Goal: Task Accomplishment & Management: Manage account settings

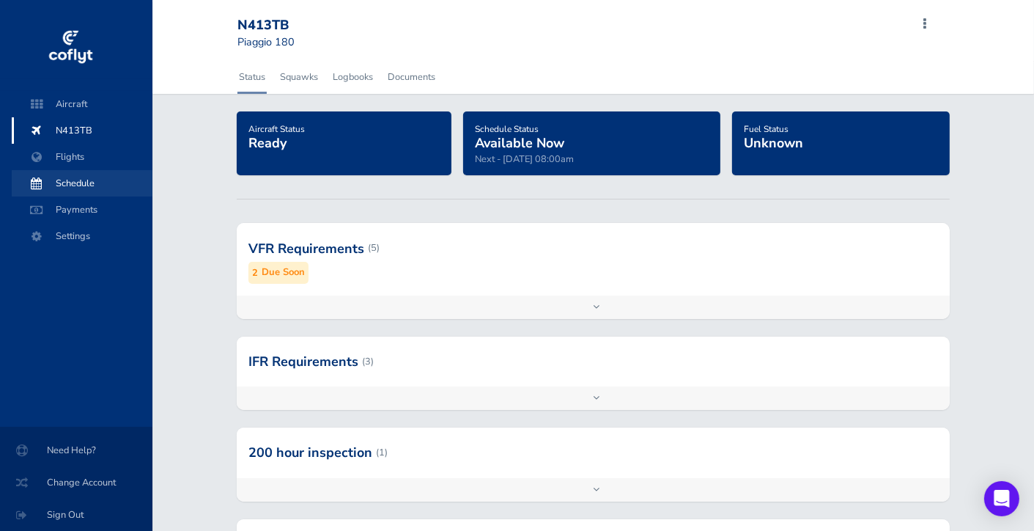
click at [62, 181] on span "Schedule" at bounding box center [81, 183] width 111 height 26
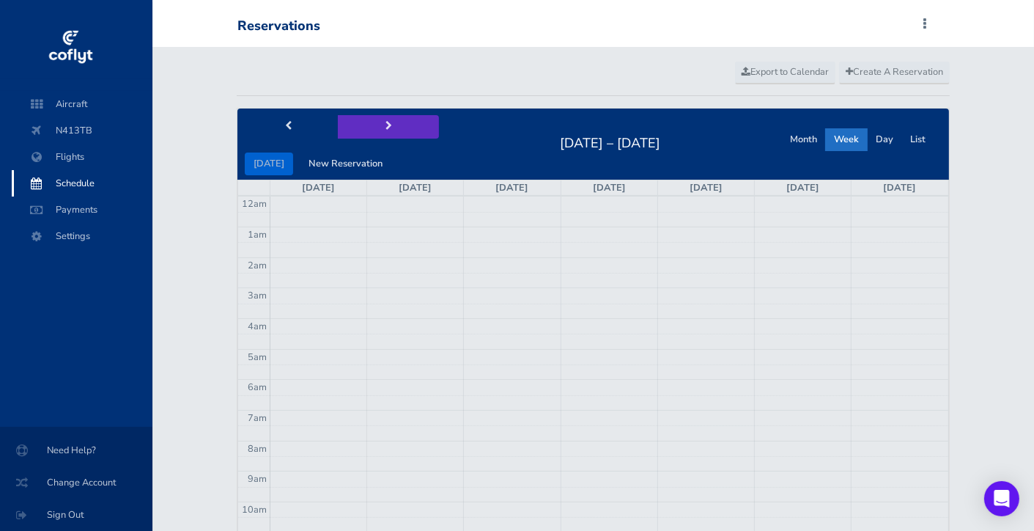
click at [387, 128] on button "next" at bounding box center [388, 126] width 101 height 23
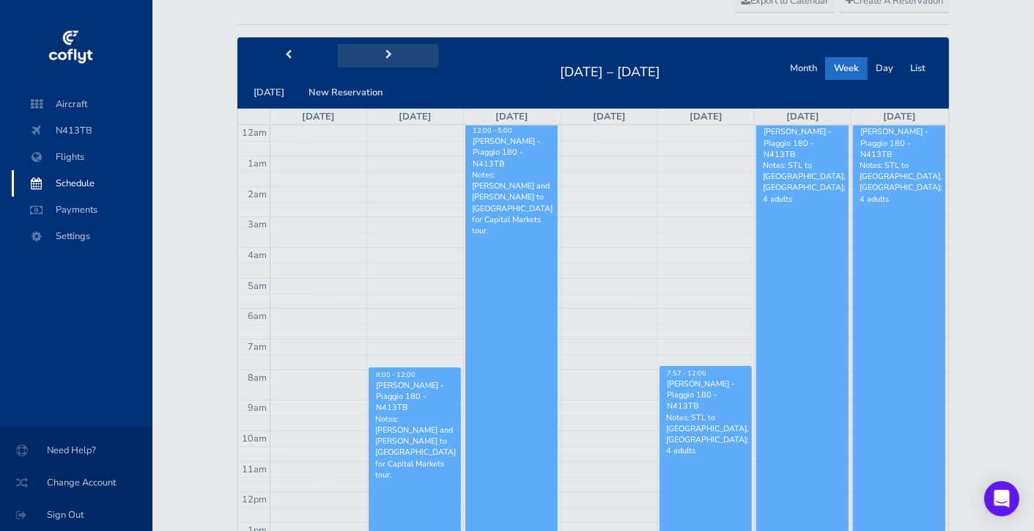
scroll to position [72, 0]
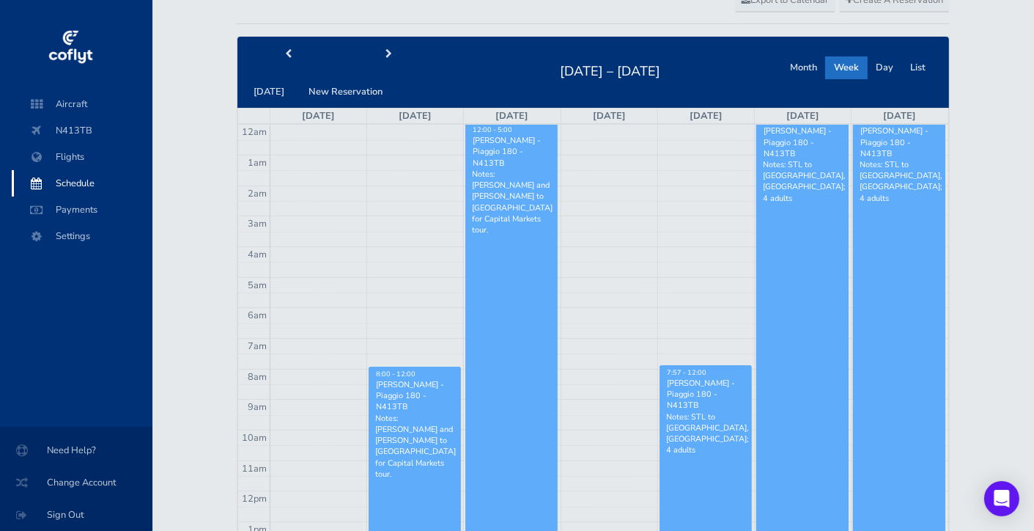
click at [723, 420] on p "Notes: STL to Livingston, MT; 4 adults" at bounding box center [705, 433] width 79 height 45
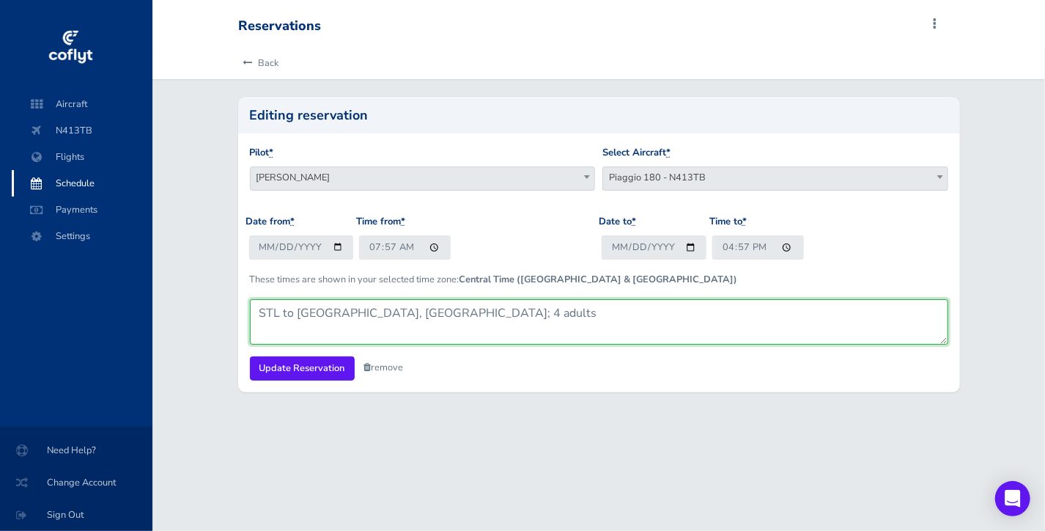
click at [429, 309] on textarea "STL to [GEOGRAPHIC_DATA], [GEOGRAPHIC_DATA]; 4 adults" at bounding box center [599, 321] width 698 height 45
type textarea "STL to [GEOGRAPHIC_DATA], [GEOGRAPHIC_DATA]; 4 adults, 1 child X-Large SUV need…"
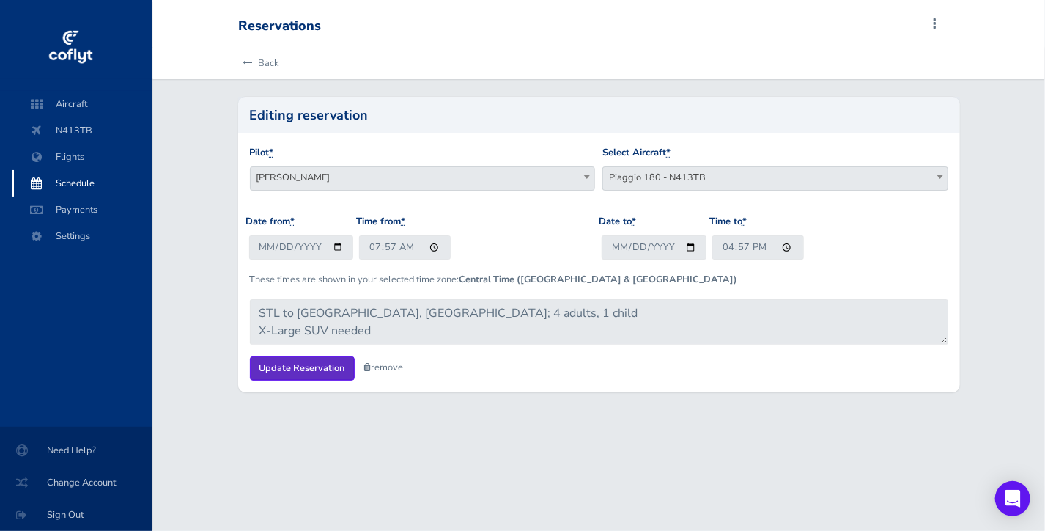
click at [287, 372] on input "Update Reservation" at bounding box center [302, 368] width 105 height 24
